Goal: Navigation & Orientation: Find specific page/section

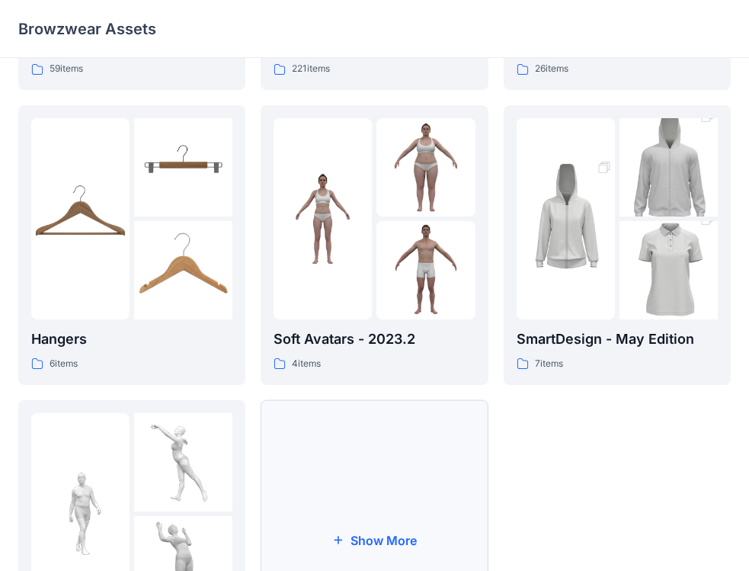
scroll to position [265, 0]
click at [550, 344] on p "SmartDesign - May Edition" at bounding box center [617, 339] width 201 height 21
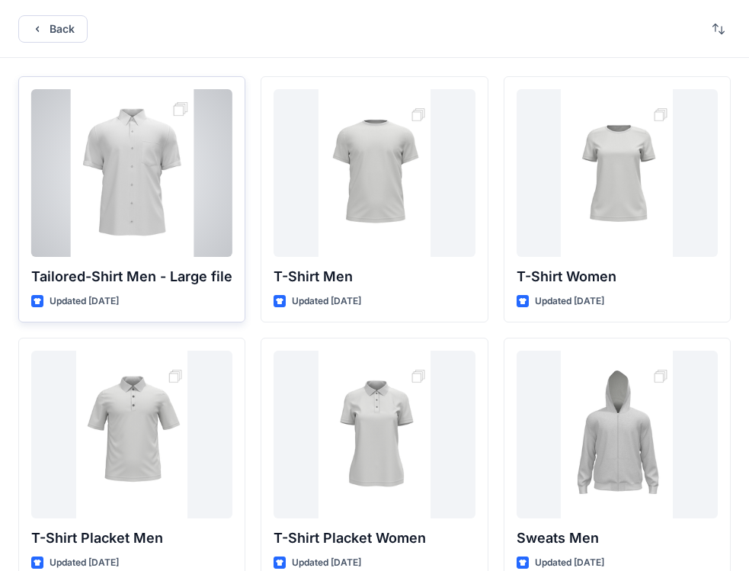
click at [158, 294] on div "Updated [DATE]" at bounding box center [131, 301] width 201 height 16
click at [149, 239] on div at bounding box center [131, 173] width 201 height 168
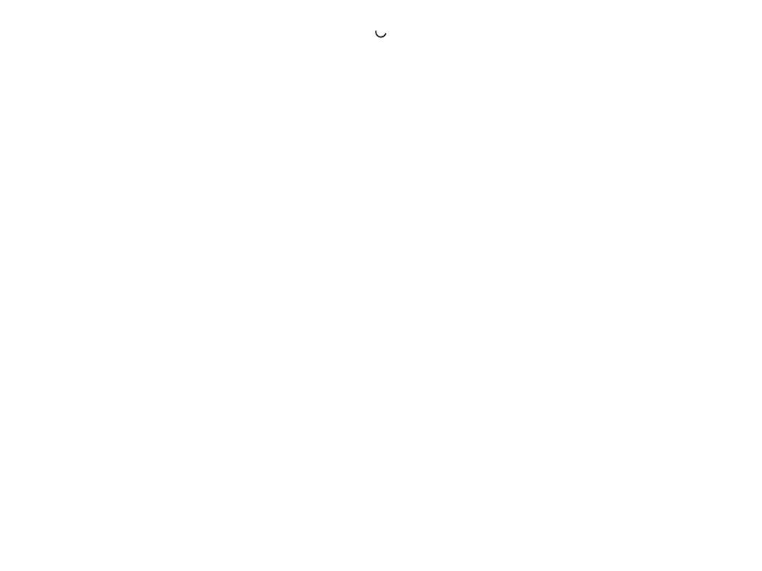
click at [149, 239] on div at bounding box center [381, 285] width 762 height 571
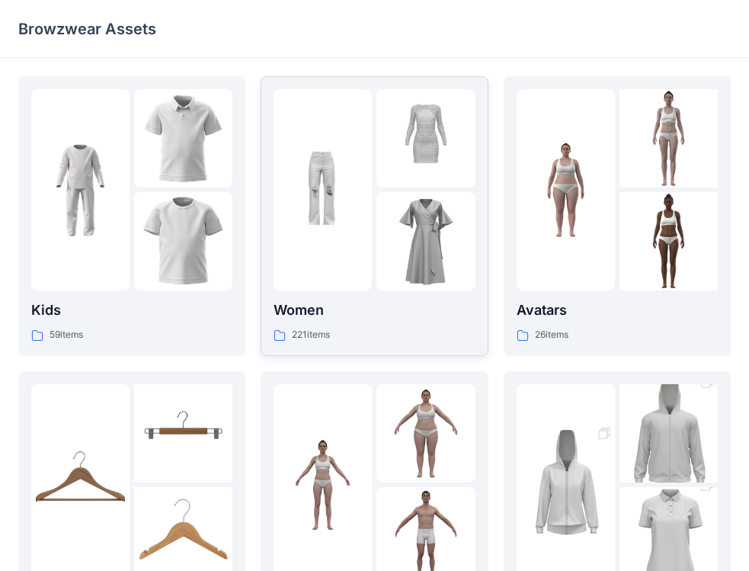
click at [372, 316] on p "Women" at bounding box center [374, 309] width 201 height 21
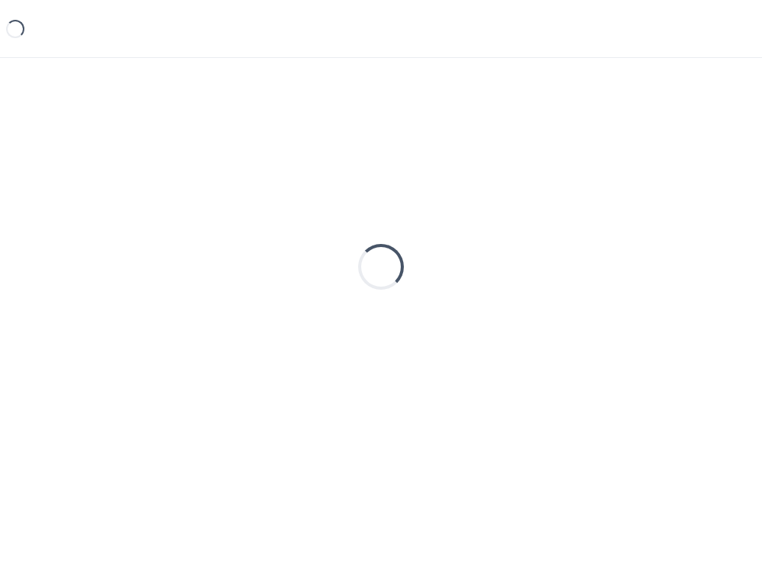
click at [372, 317] on div "Loading..." at bounding box center [380, 266] width 725 height 381
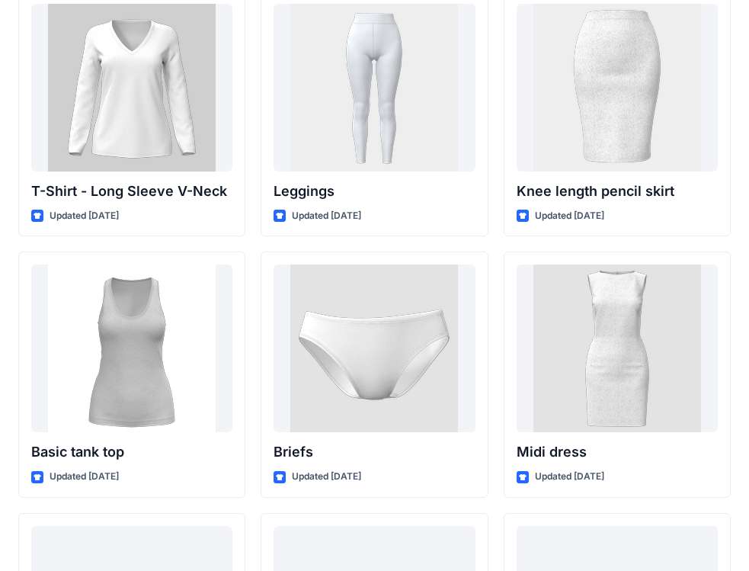
scroll to position [12423, 0]
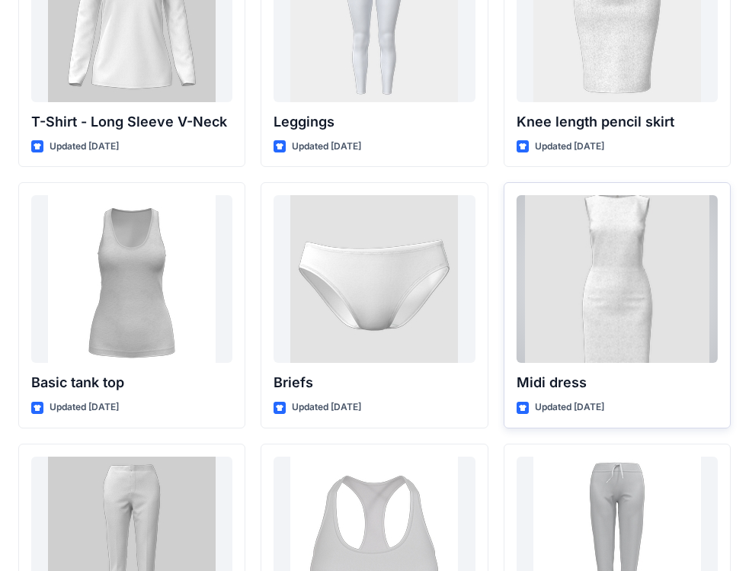
click at [555, 329] on div at bounding box center [617, 279] width 201 height 168
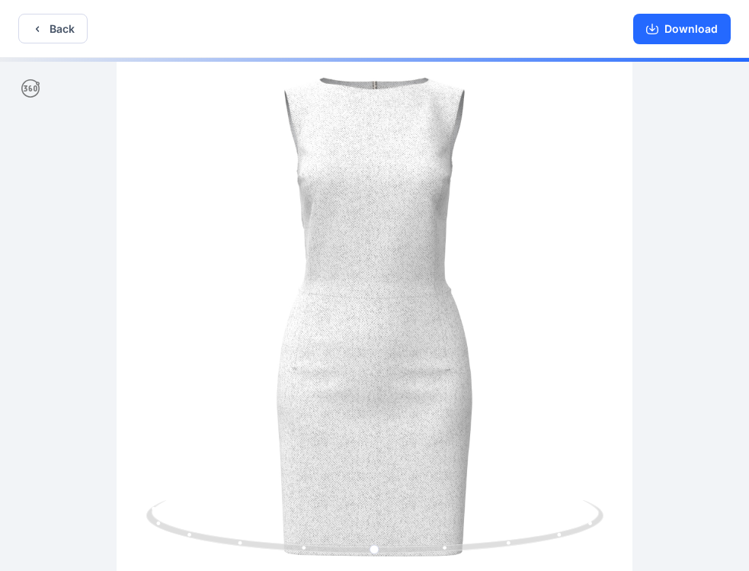
click at [388, 351] on div at bounding box center [374, 316] width 749 height 516
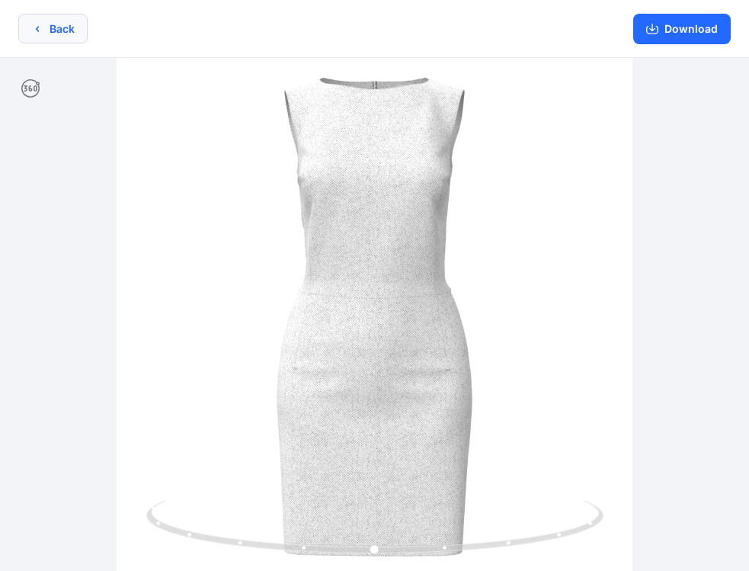
click at [40, 25] on icon "button" at bounding box center [37, 29] width 12 height 12
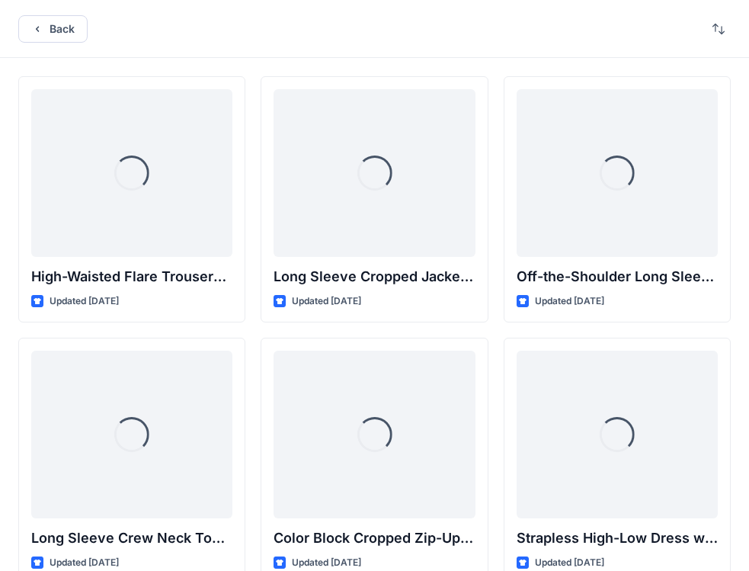
scroll to position [12423, 0]
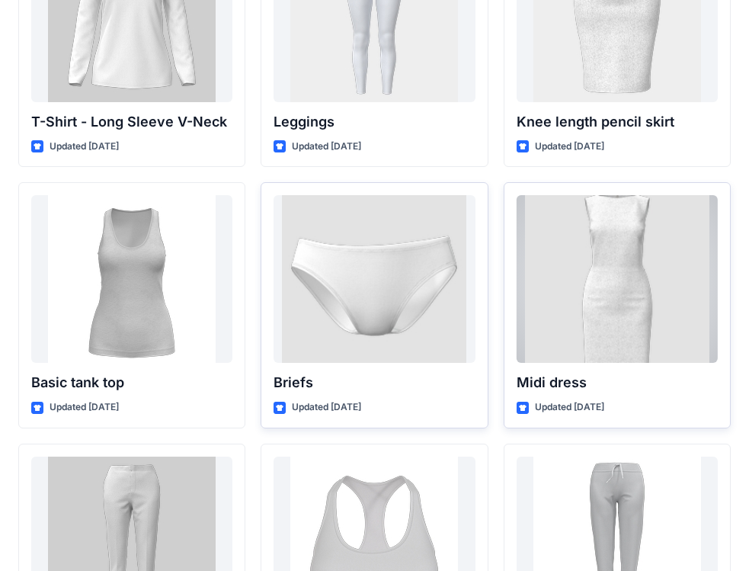
click at [574, 335] on div at bounding box center [617, 279] width 201 height 168
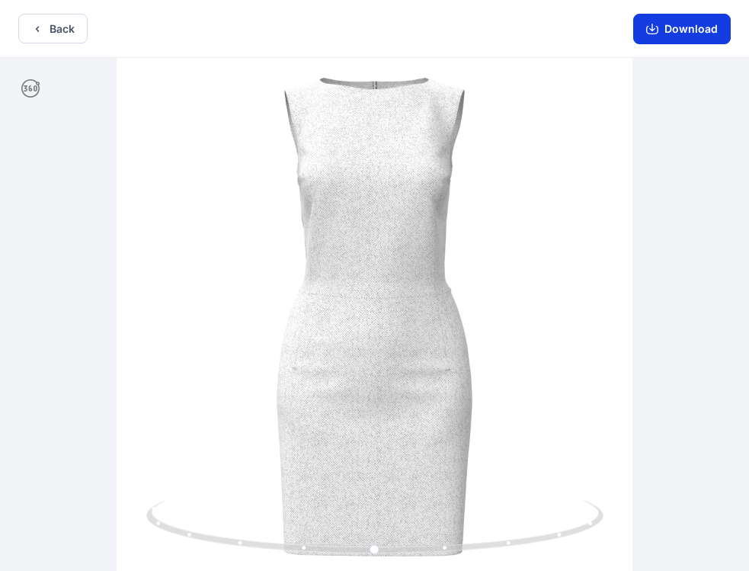
click at [685, 33] on button "Download" at bounding box center [682, 29] width 98 height 30
